Goal: Complete application form: Complete application form

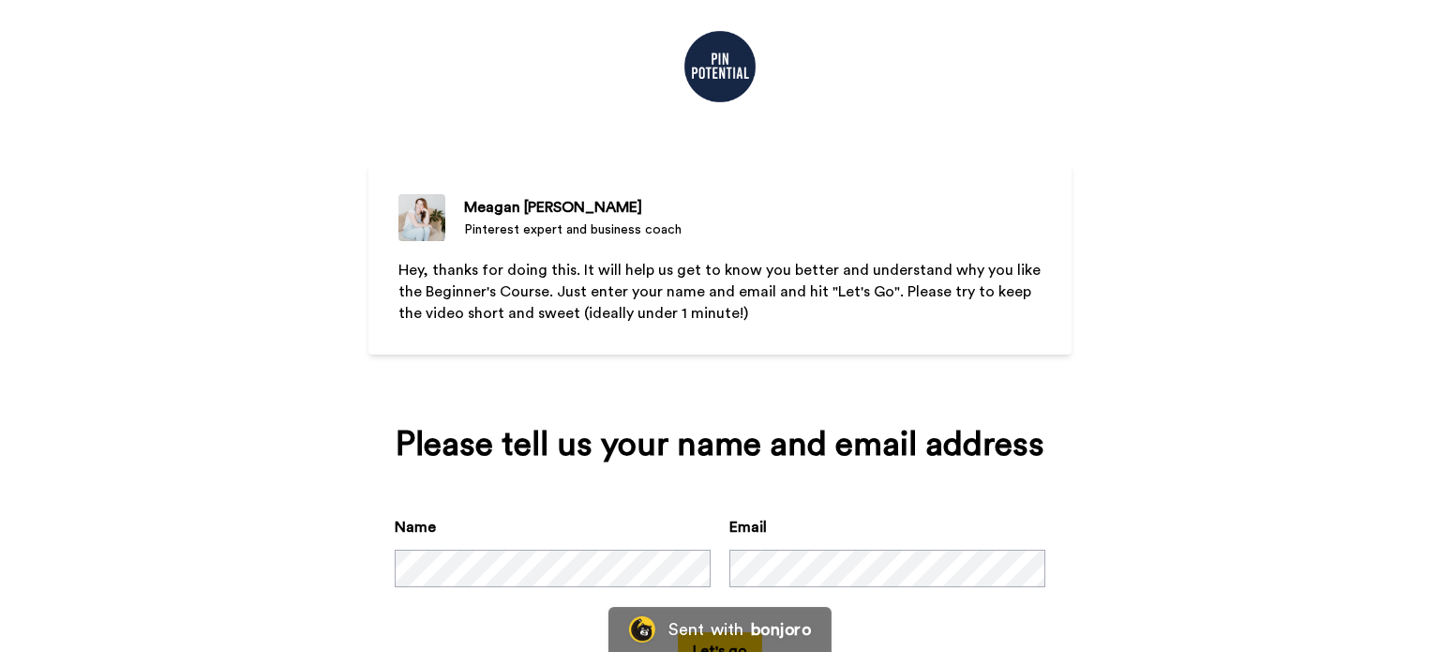
scroll to position [100, 0]
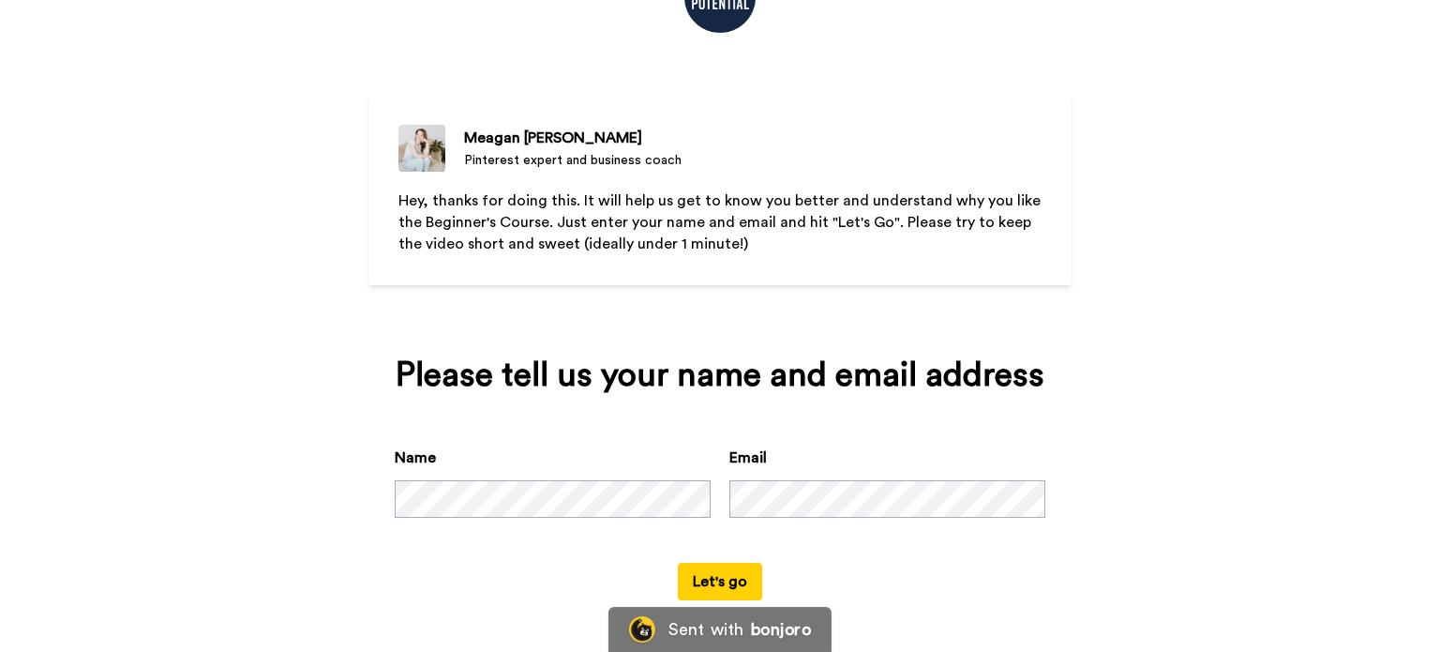
click at [737, 578] on button "Let's go" at bounding box center [720, 582] width 84 height 38
click at [719, 573] on button "Let's go" at bounding box center [720, 582] width 84 height 38
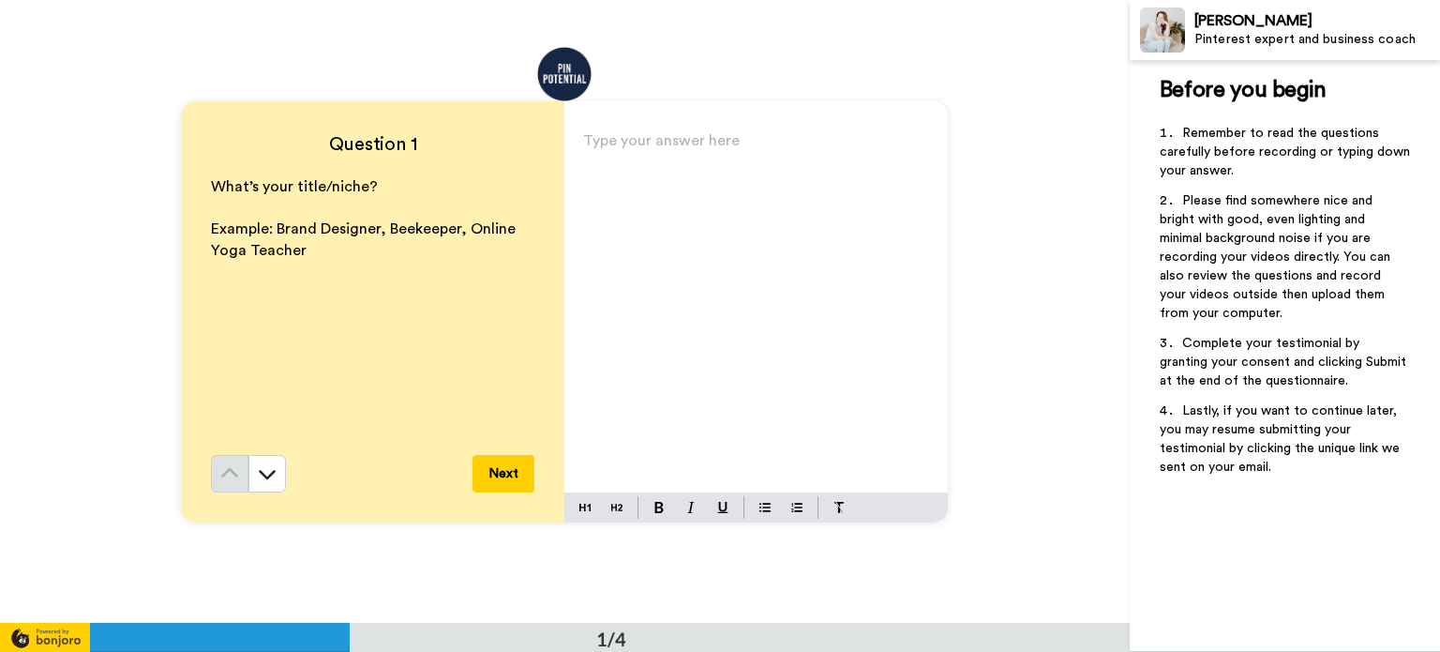
click at [669, 155] on p "Type your answer here ﻿" at bounding box center [756, 148] width 346 height 26
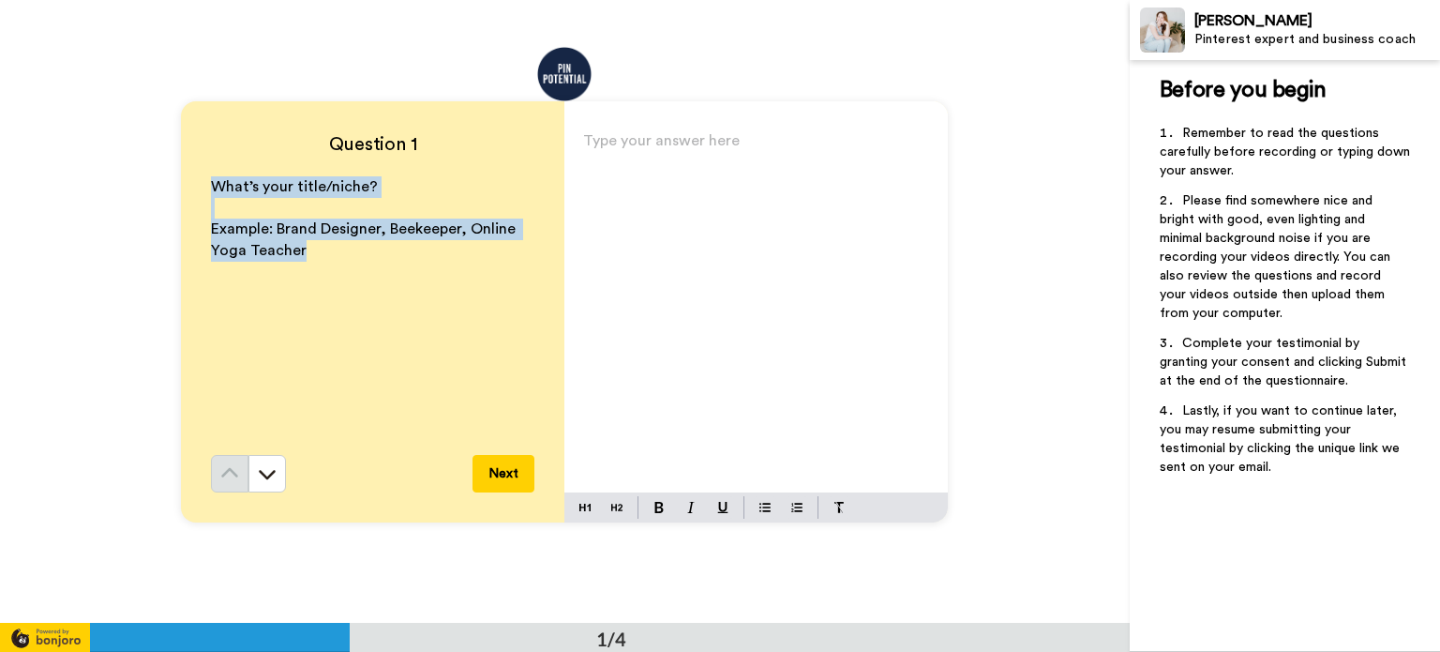
drag, startPoint x: 298, startPoint y: 250, endPoint x: 203, endPoint y: 194, distance: 110.2
click at [203, 194] on div "Question 1 What’s your title/niche? ﻿ Example: Brand Designer, Beekeeper, Onlin…" at bounding box center [373, 311] width 384 height 421
copy div "What’s your title/niche? ﻿ Example: Brand Designer, Beekeeper, Online Yoga Teac…"
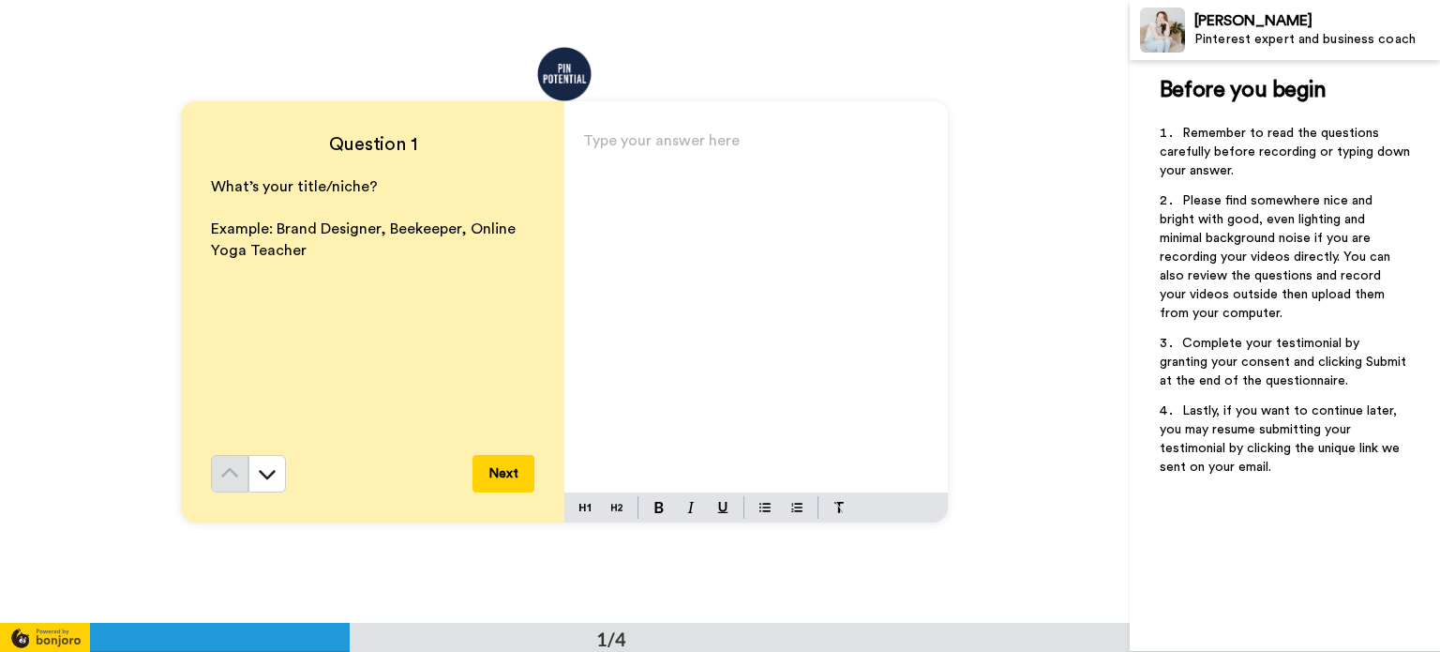
click at [632, 193] on div "Type your answer here ﻿" at bounding box center [757, 310] width 384 height 365
click at [500, 477] on button "Next" at bounding box center [504, 474] width 62 height 38
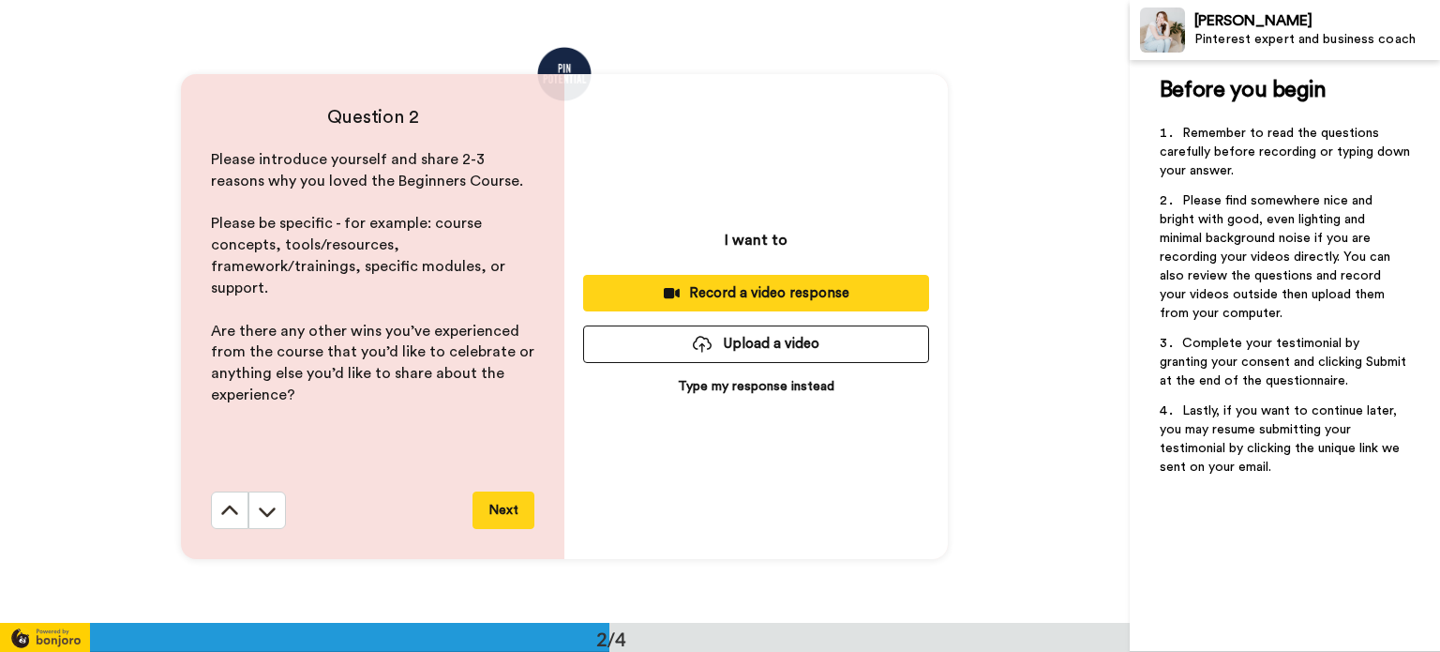
scroll to position [623, 0]
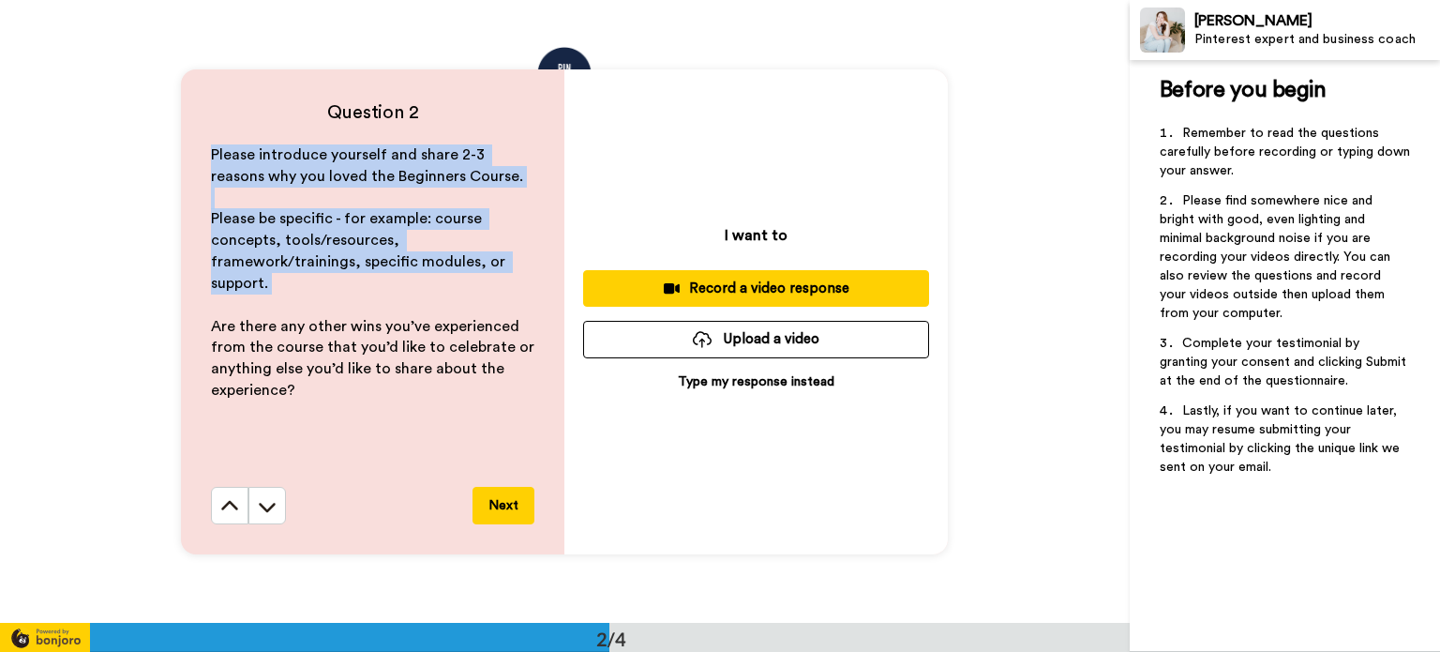
drag, startPoint x: 203, startPoint y: 152, endPoint x: 308, endPoint y: 294, distance: 175.7
click at [308, 294] on div "Question 2 Please introduce yourself and share 2-3 reasons why you loved the Be…" at bounding box center [373, 312] width 384 height 486
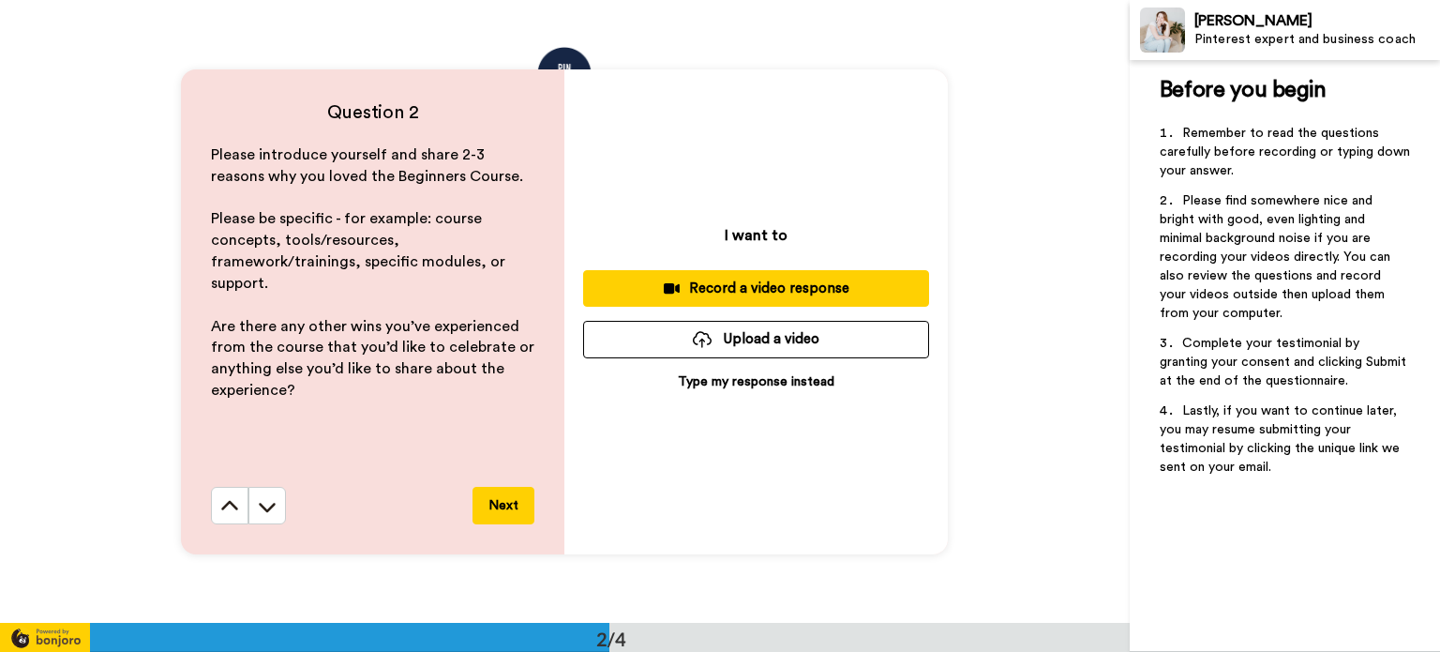
click at [319, 359] on p "Are there any other wins you’ve experienced from the course that you’d like to …" at bounding box center [373, 358] width 324 height 85
drag, startPoint x: 207, startPoint y: 151, endPoint x: 309, endPoint y: 400, distance: 269.2
click at [309, 400] on div "Please introduce yourself and share 2-3 reasons why you loved the Beginners Cou…" at bounding box center [373, 315] width 324 height 343
copy div "Please introduce yourself and share 2-3 reasons why you loved the Beginners Cou…"
click at [1224, 22] on div "[PERSON_NAME]" at bounding box center [1317, 21] width 245 height 18
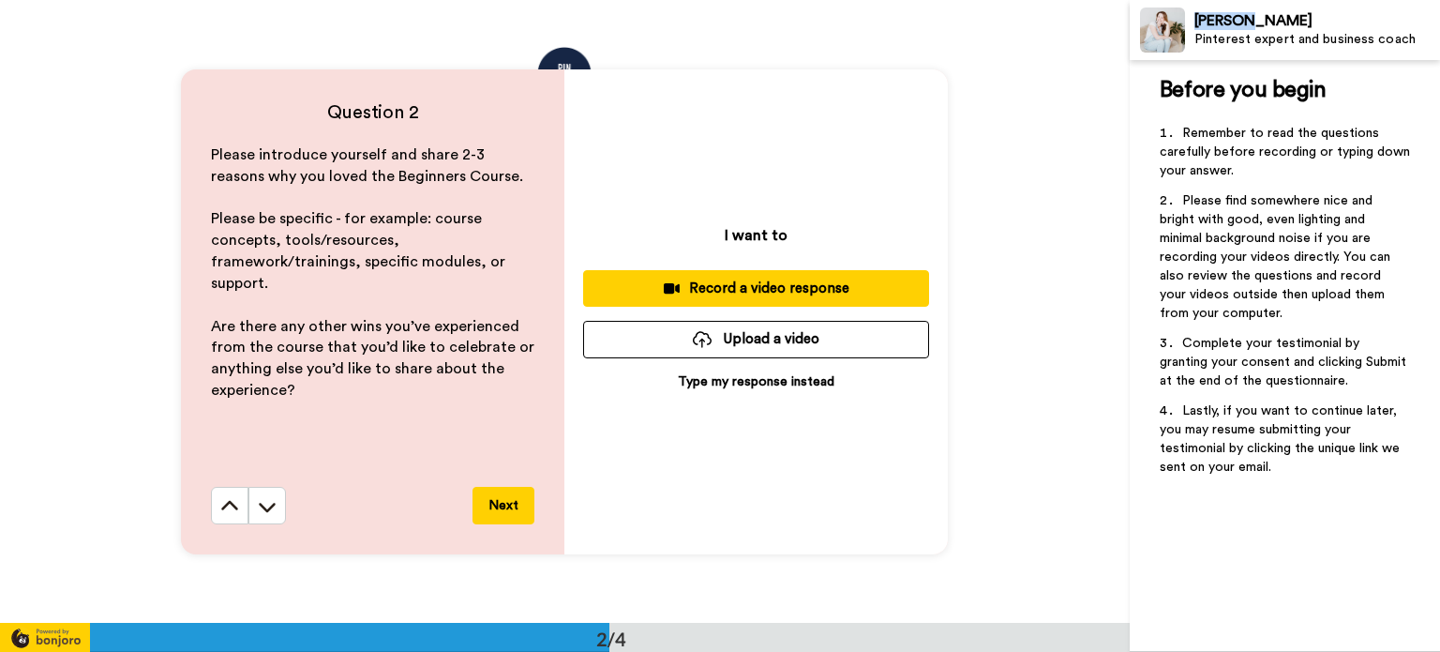
click at [1224, 22] on div "[PERSON_NAME]" at bounding box center [1317, 21] width 245 height 18
copy div "Meagan"
click at [761, 382] on p "Type my response instead" at bounding box center [756, 381] width 157 height 19
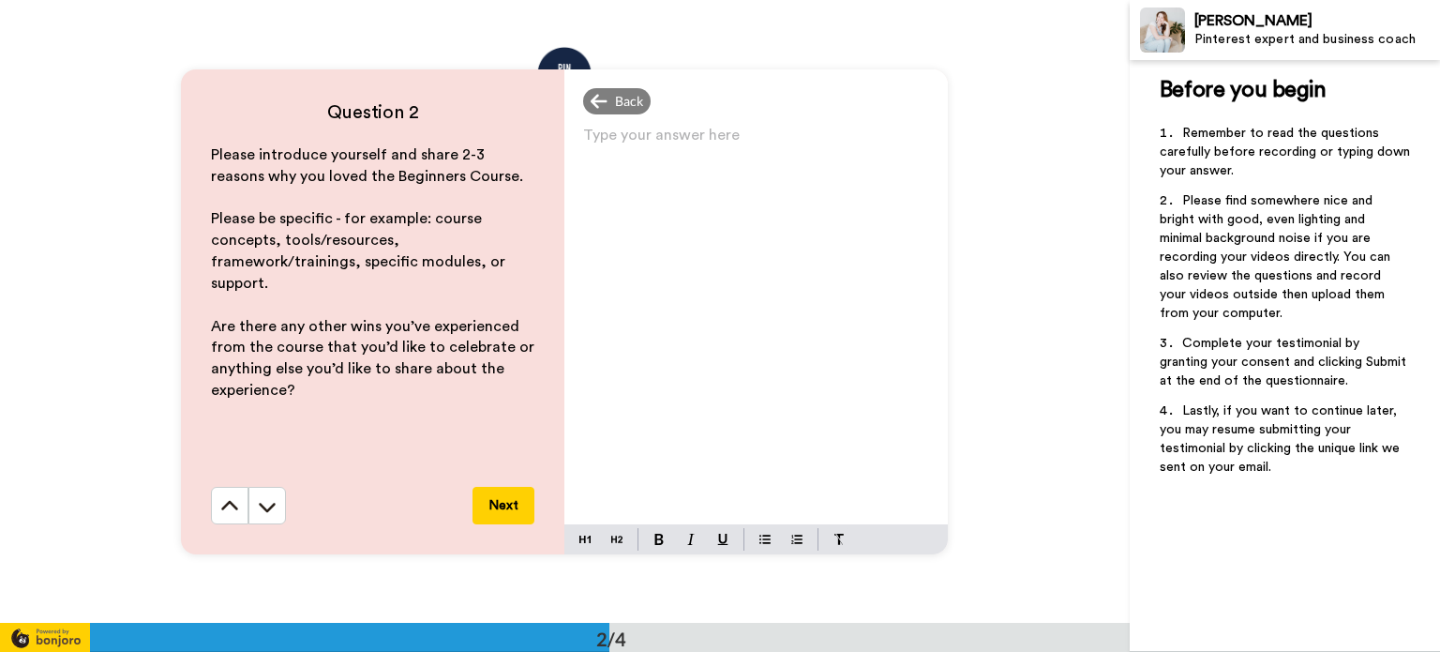
click at [733, 299] on div "Type your answer here ﻿" at bounding box center [757, 323] width 384 height 403
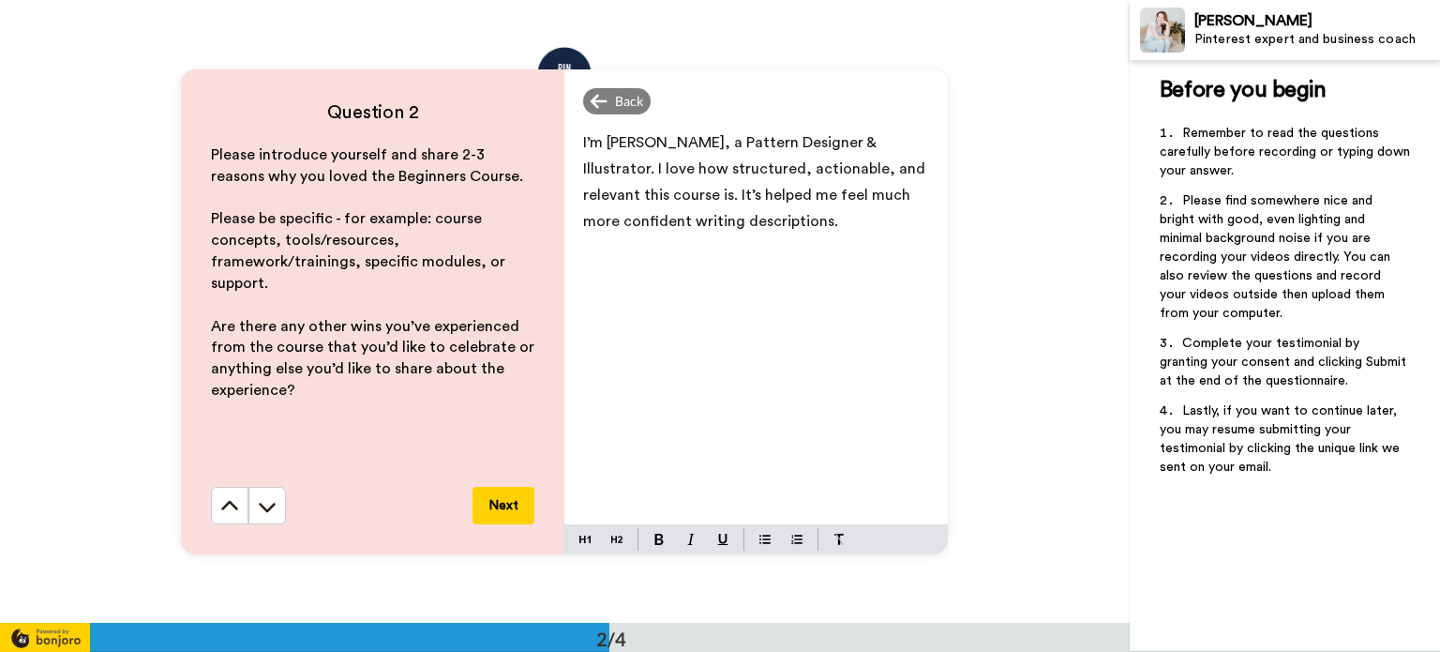
click at [649, 141] on span "I’m [PERSON_NAME], a Pattern Designer & Illustrator. I love how structured, act…" at bounding box center [756, 182] width 346 height 94
click at [504, 510] on button "Next" at bounding box center [504, 506] width 62 height 38
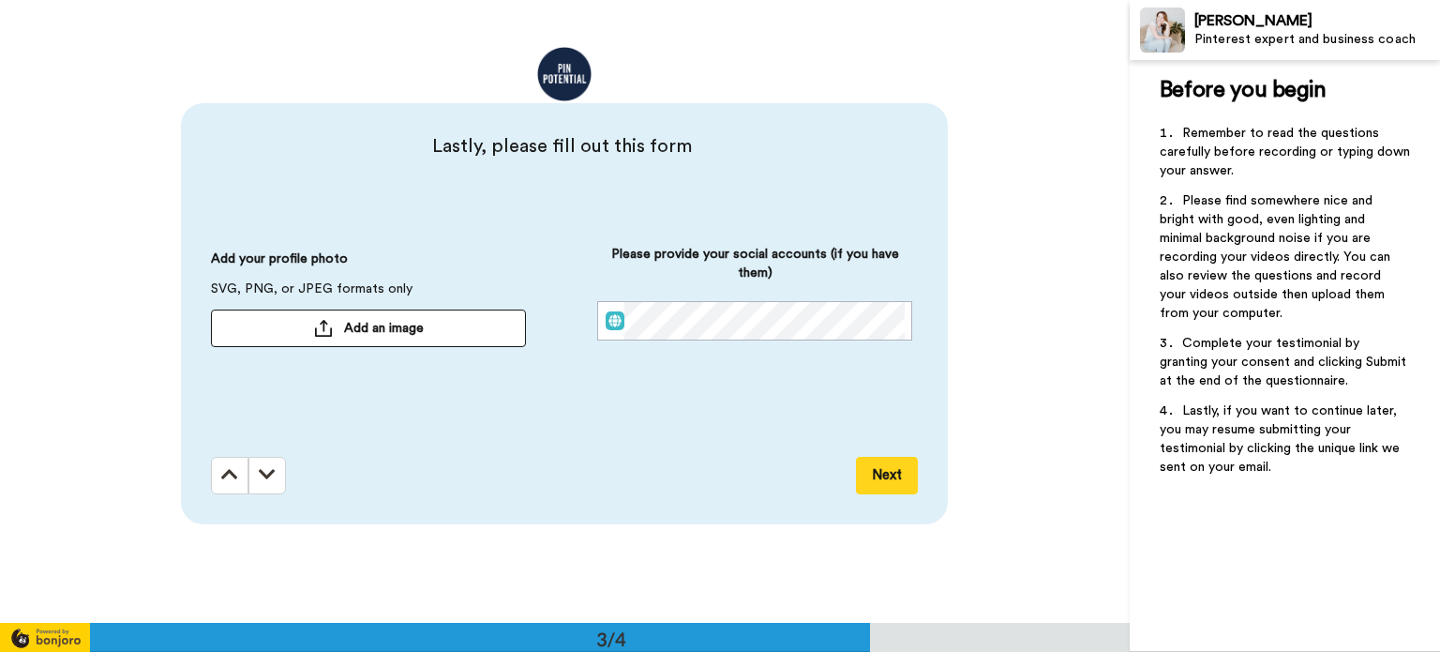
scroll to position [1247, 0]
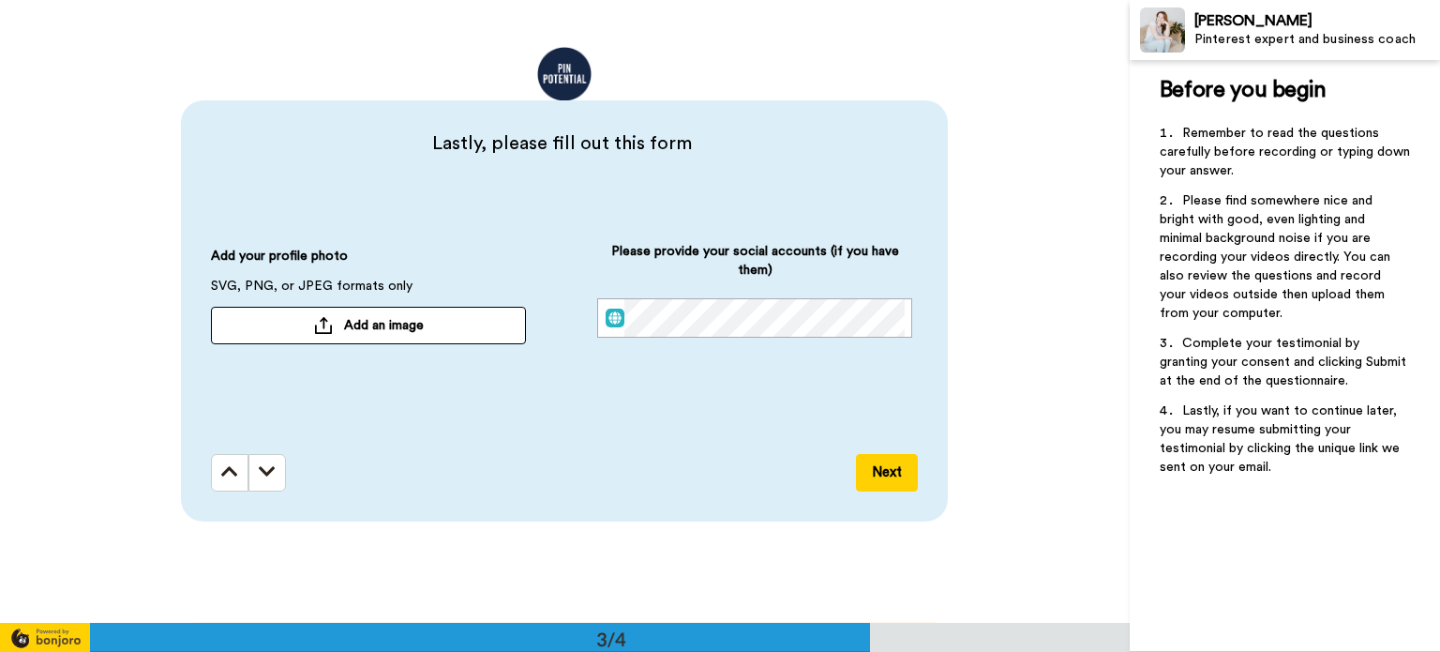
click at [387, 328] on span "Add an image" at bounding box center [384, 325] width 80 height 19
click at [611, 312] on img at bounding box center [615, 318] width 19 height 19
click at [608, 318] on img at bounding box center [615, 318] width 19 height 19
click at [599, 314] on div at bounding box center [754, 317] width 315 height 39
click at [832, 308] on div "Please provide your social accounts (if you have them)" at bounding box center [754, 305] width 315 height 126
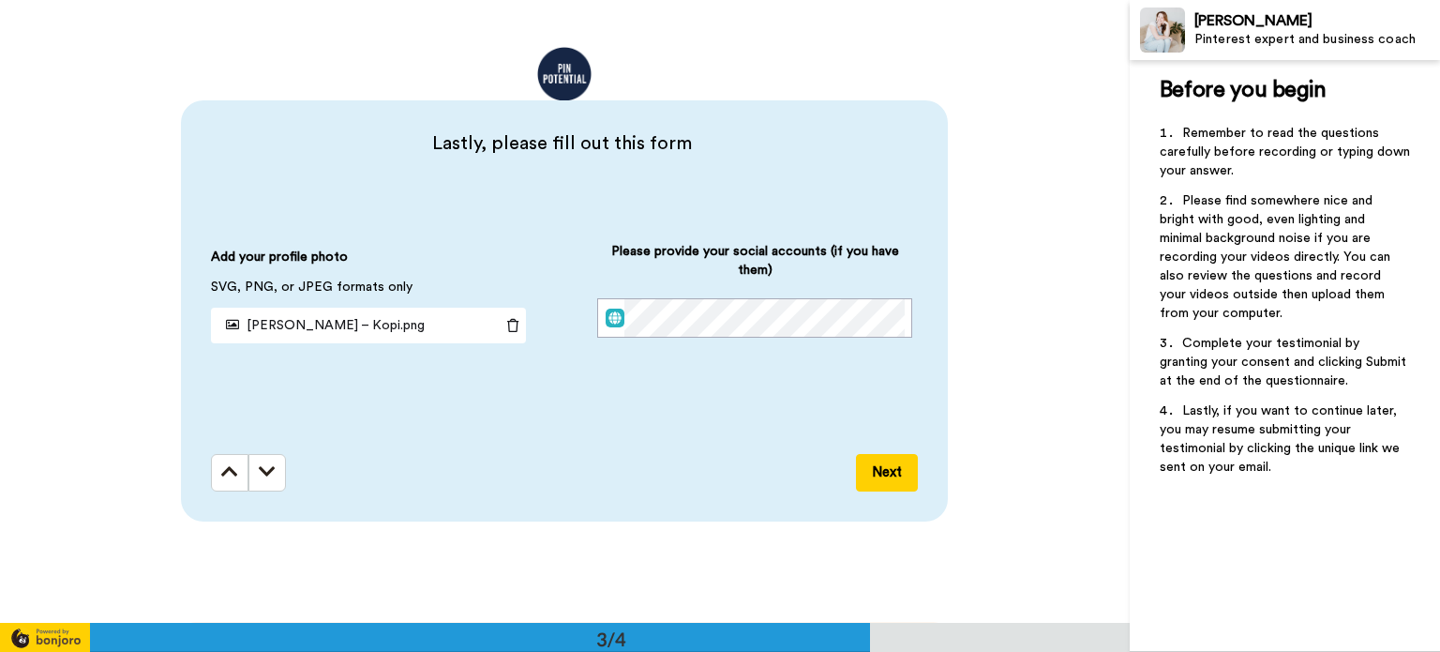
click at [875, 468] on button "Next" at bounding box center [887, 473] width 62 height 38
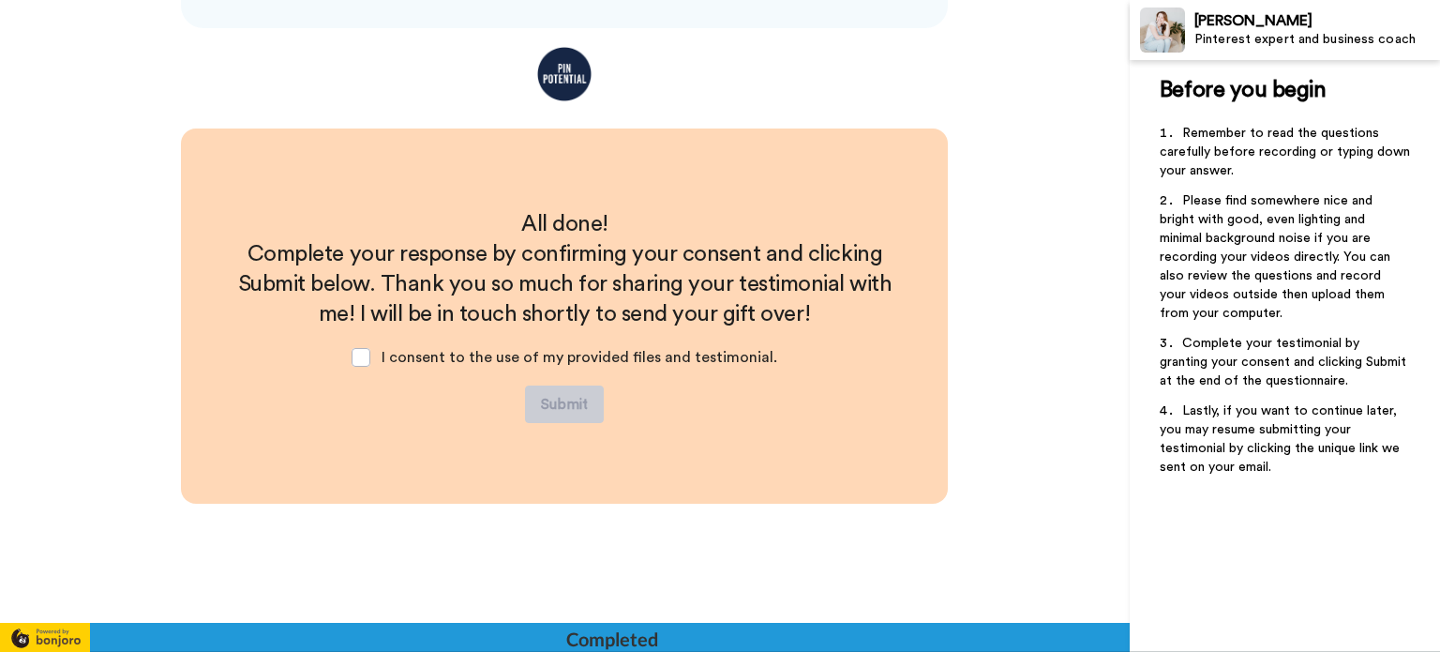
scroll to position [1746, 0]
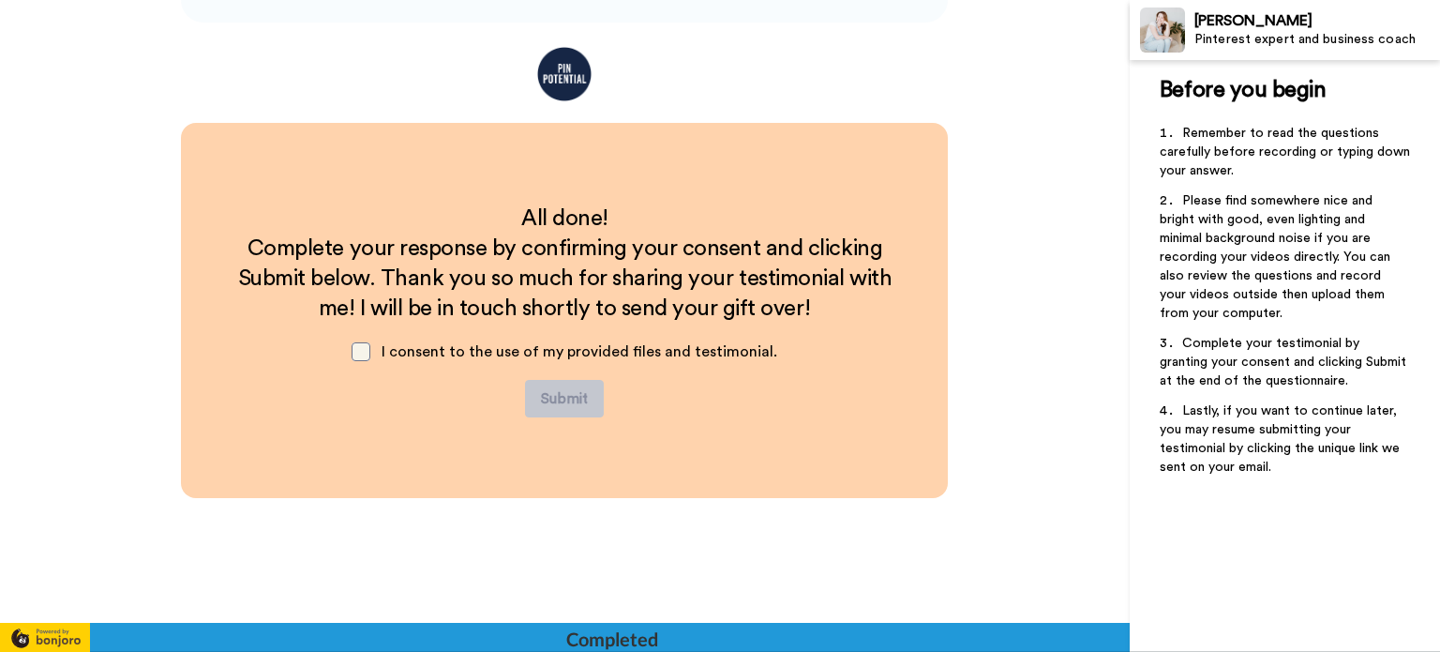
click at [359, 353] on span at bounding box center [361, 351] width 19 height 19
click at [563, 417] on button "Submit" at bounding box center [564, 399] width 79 height 38
